Goal: Check status

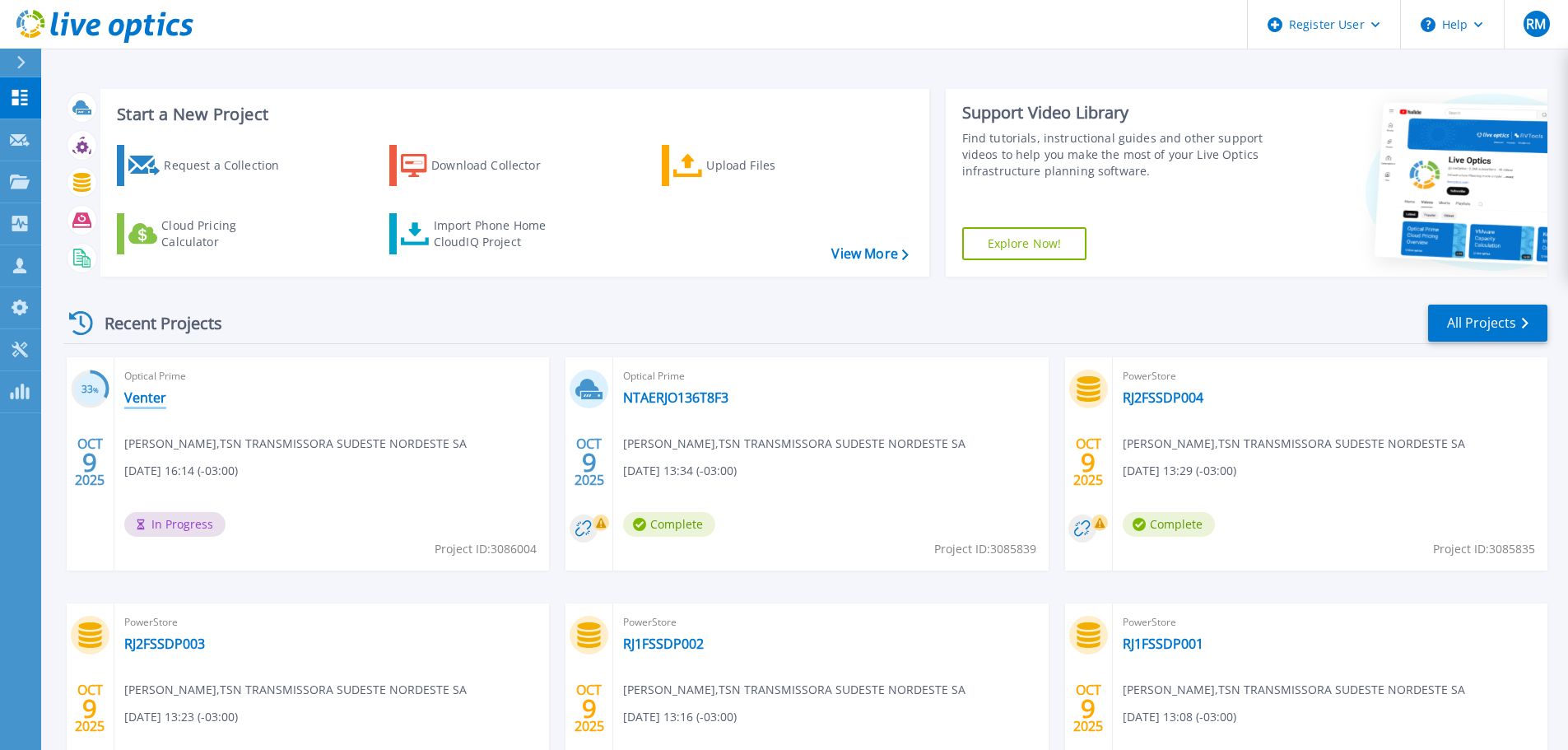
drag, startPoint x: 139, startPoint y: 395, endPoint x: 149, endPoint y: 395, distance: 10.0
click at [139, 395] on link "Venter" at bounding box center [145, 398] width 42 height 16
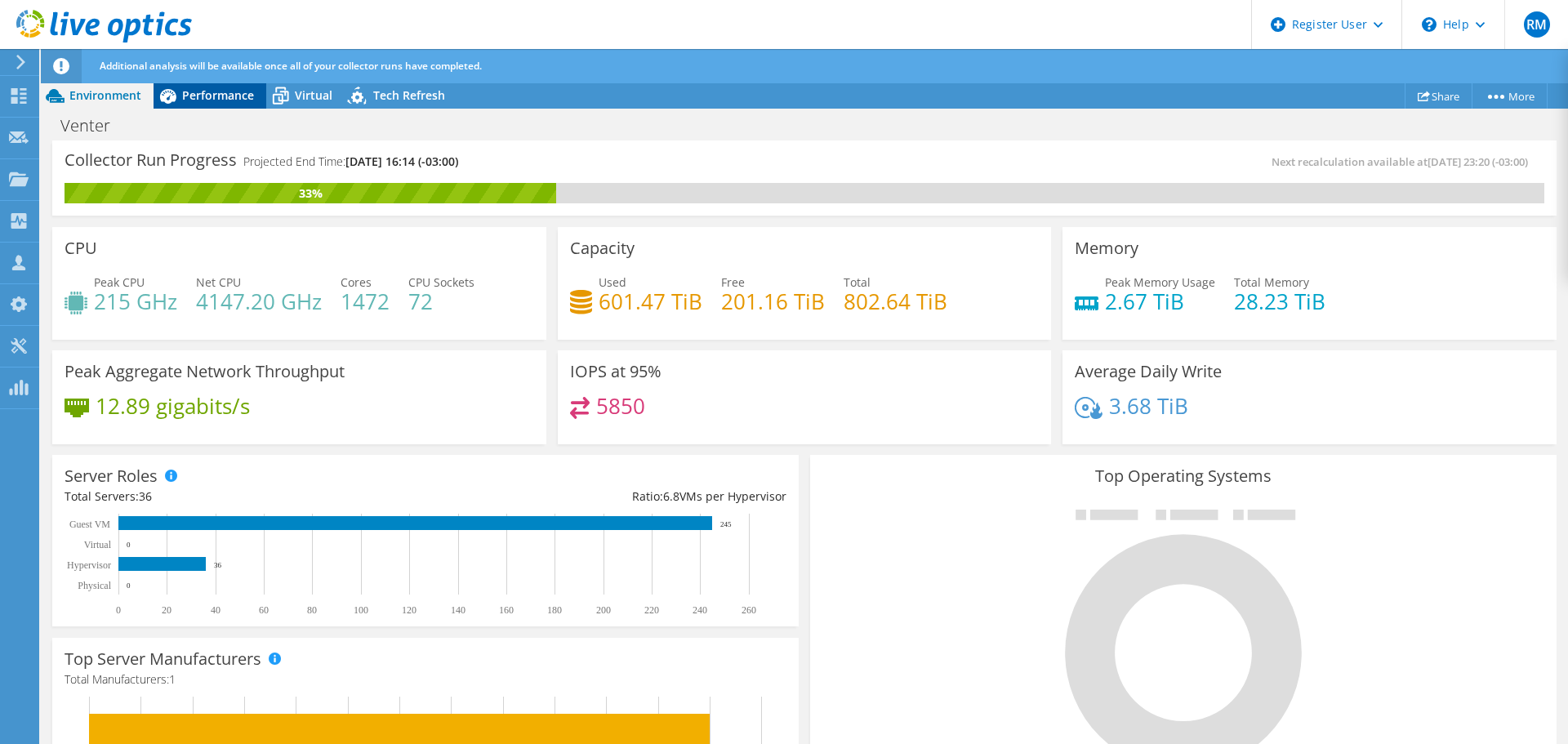
click at [211, 98] on span "Performance" at bounding box center [218, 94] width 72 height 15
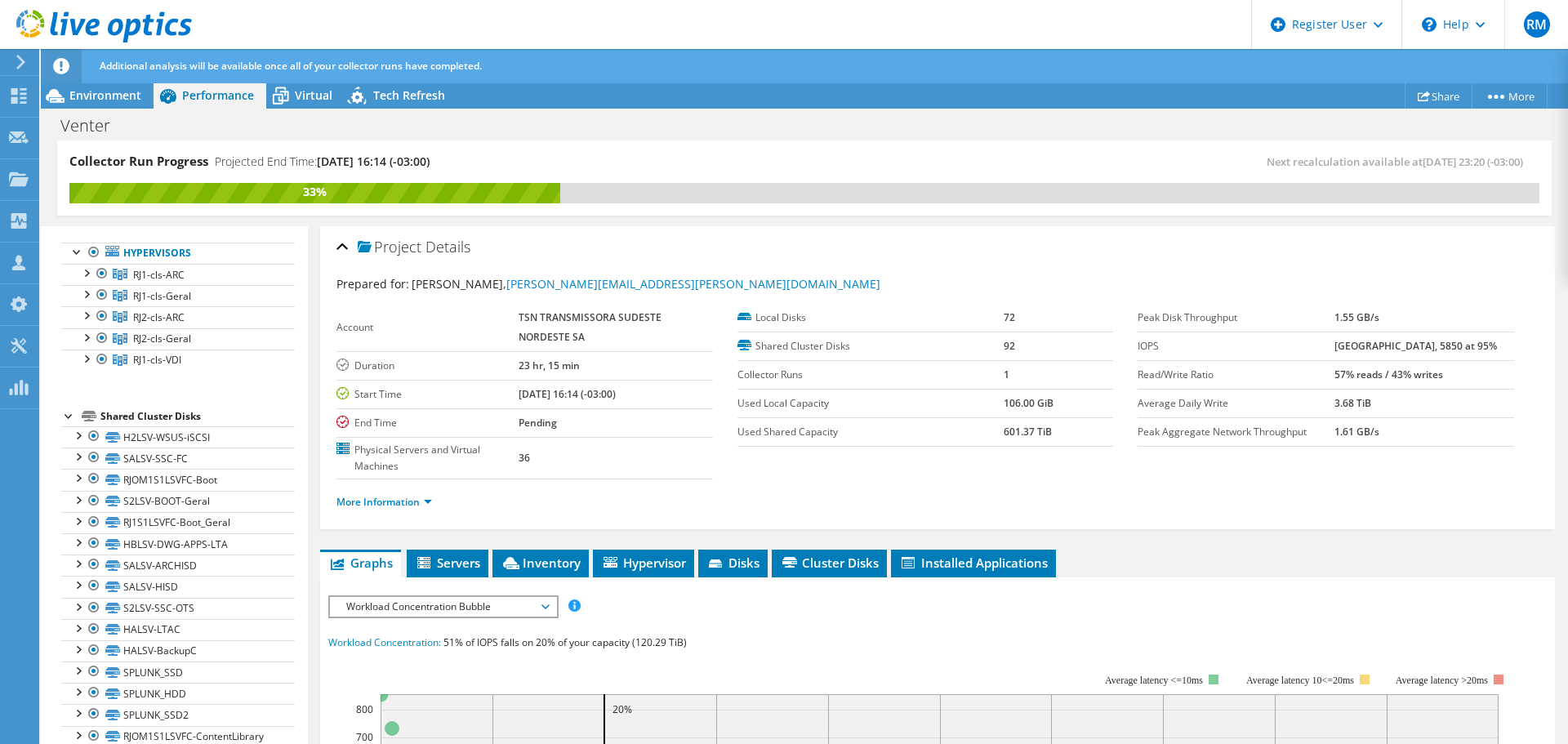
click at [1185, 474] on section "Prepared for: [PERSON_NAME], [PERSON_NAME][EMAIL_ADDRESS][PERSON_NAME][DOMAIN_N…" at bounding box center [938, 400] width 1202 height 250
